Goal: Transaction & Acquisition: Purchase product/service

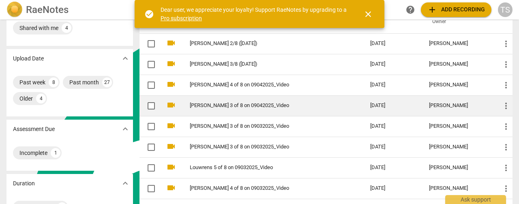
scroll to position [41, 0]
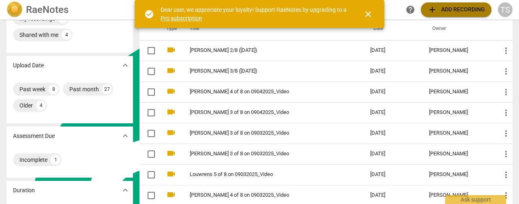
click at [447, 14] on span "add Add recording" at bounding box center [457, 10] width 58 height 10
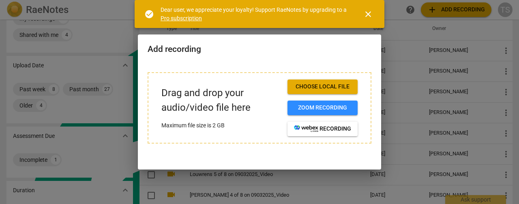
click at [365, 18] on span "close" at bounding box center [369, 14] width 10 height 10
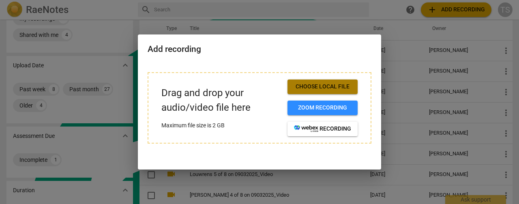
click at [332, 86] on span "Choose local file" at bounding box center [322, 87] width 57 height 8
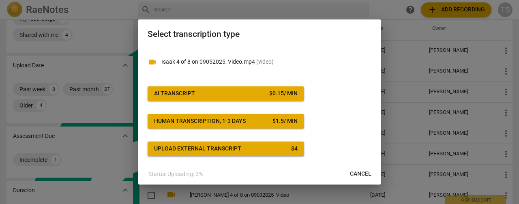
click at [233, 91] on span "AI Transcript $ 0.15 / min" at bounding box center [226, 94] width 144 height 8
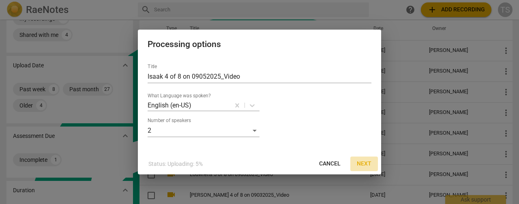
click at [367, 164] on span "Next" at bounding box center [364, 164] width 15 height 8
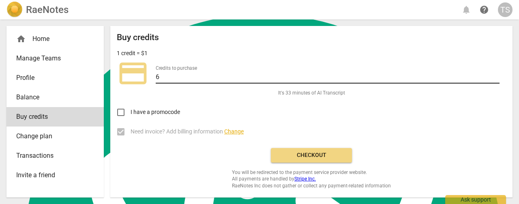
click at [496, 73] on input "6" at bounding box center [328, 78] width 344 height 12
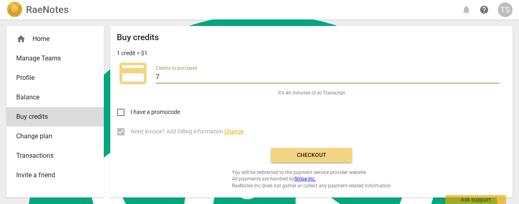
click at [494, 73] on input "7" at bounding box center [328, 78] width 344 height 12
click at [497, 75] on input "8" at bounding box center [328, 78] width 344 height 12
click at [497, 75] on input "9" at bounding box center [328, 78] width 344 height 12
click at [497, 75] on input "10" at bounding box center [328, 78] width 344 height 12
click at [497, 75] on input "11" at bounding box center [328, 78] width 344 height 12
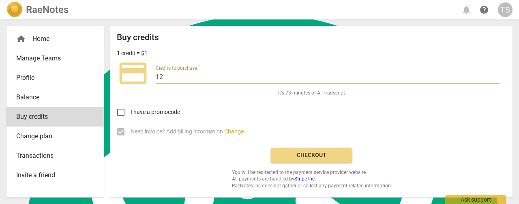
click at [497, 75] on input "12" at bounding box center [328, 78] width 344 height 12
click at [497, 75] on input "13" at bounding box center [328, 78] width 344 height 12
click at [497, 75] on input "14" at bounding box center [328, 78] width 344 height 12
click at [497, 75] on input "15" at bounding box center [328, 78] width 344 height 12
click at [497, 75] on input "16" at bounding box center [328, 78] width 344 height 12
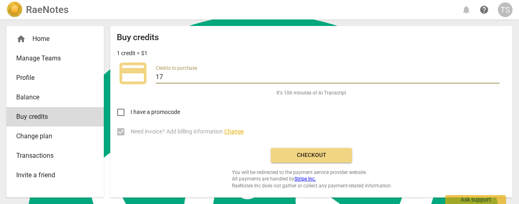
click at [497, 75] on input "17" at bounding box center [328, 78] width 344 height 12
click at [497, 75] on input "18" at bounding box center [328, 78] width 344 height 12
click at [497, 75] on input "19" at bounding box center [328, 78] width 344 height 12
type input "20"
click at [497, 75] on input "20" at bounding box center [328, 78] width 344 height 12
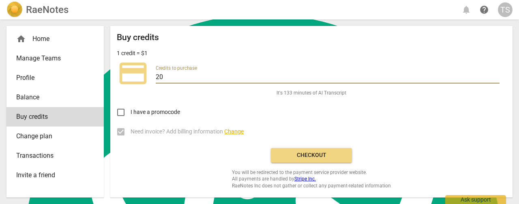
click at [309, 158] on span "Checkout" at bounding box center [312, 155] width 68 height 8
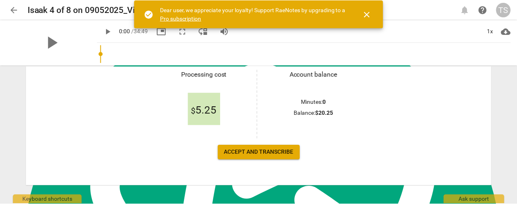
scroll to position [161, 0]
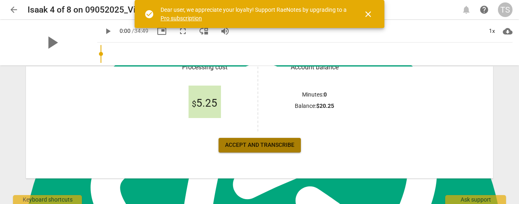
click at [264, 145] on span "Accept and transcribe" at bounding box center [259, 145] width 69 height 8
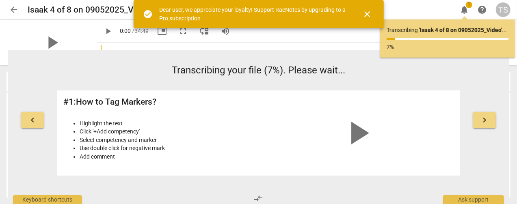
click at [364, 13] on span "close" at bounding box center [367, 14] width 10 height 10
